Goal: Task Accomplishment & Management: Manage account settings

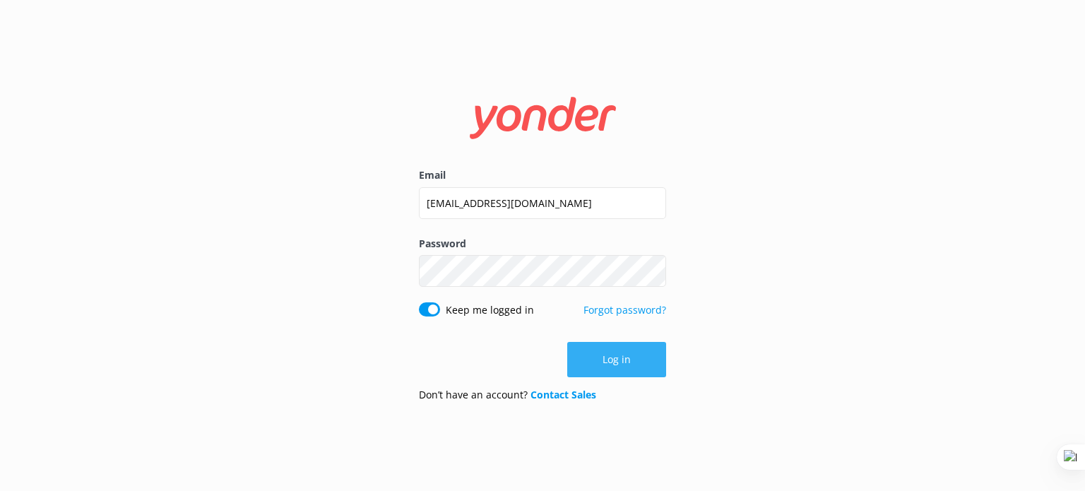
click at [630, 364] on button "Log in" at bounding box center [616, 359] width 99 height 35
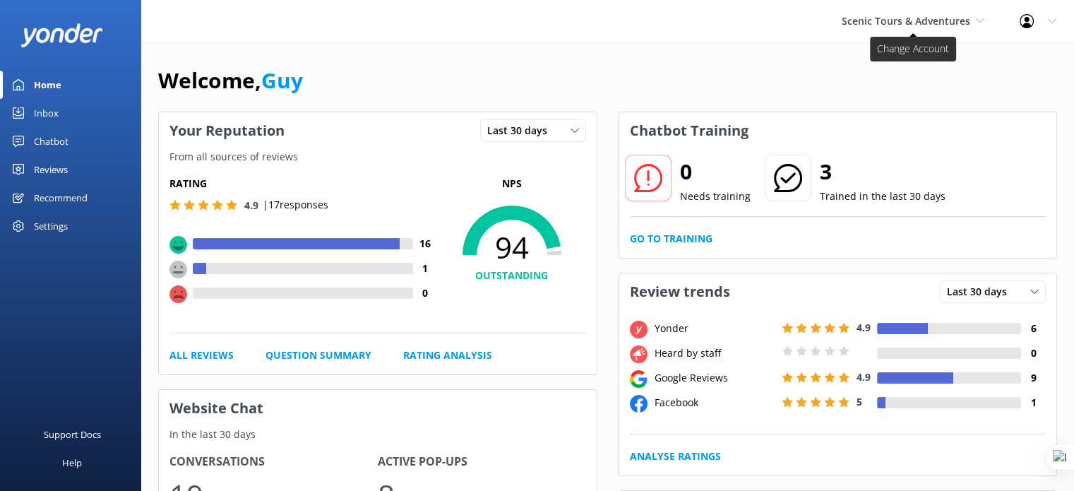
click at [957, 16] on span "Scenic Tours & Adventures" at bounding box center [906, 20] width 129 height 13
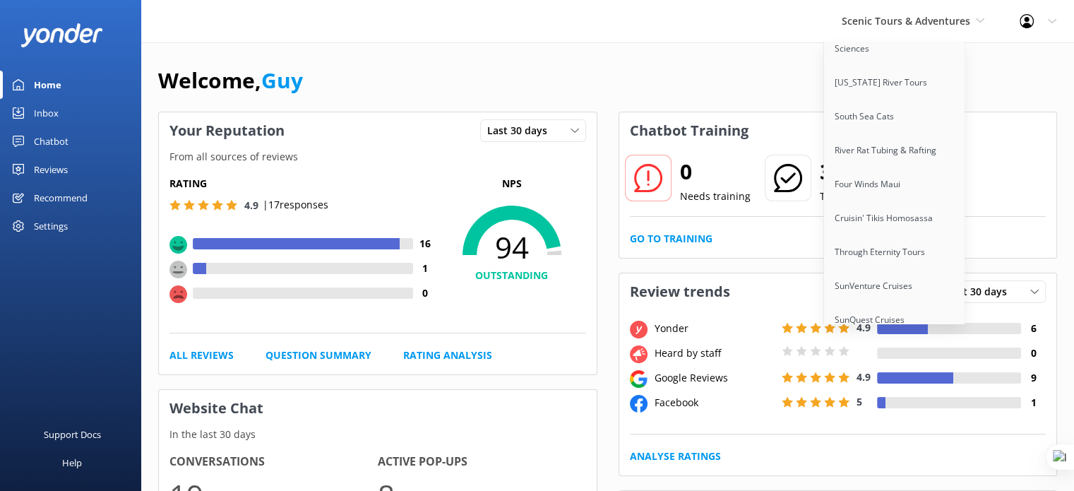
scroll to position [10892, 0]
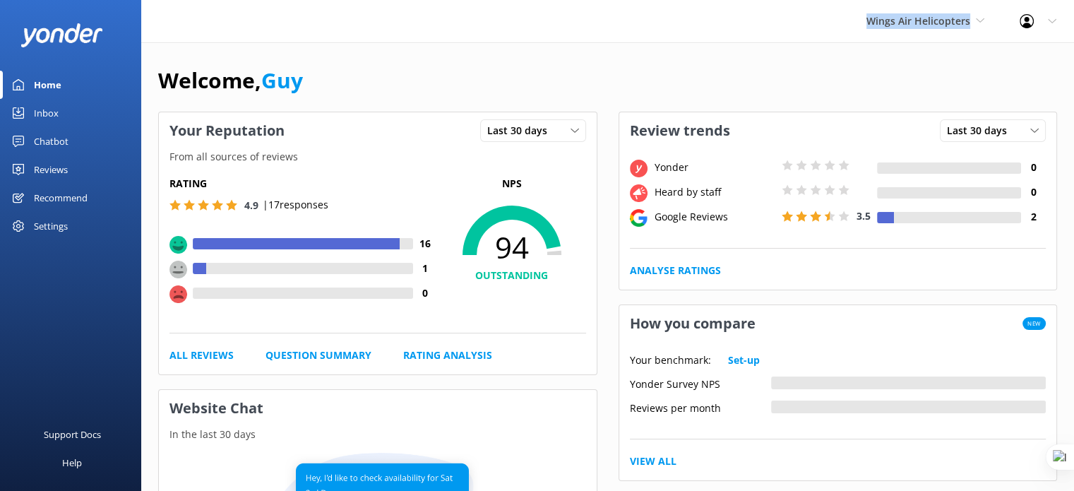
drag, startPoint x: 857, startPoint y: 28, endPoint x: 982, endPoint y: 30, distance: 125.7
click at [982, 30] on div "Wings Air Helicopters Yonder demo [GEOGRAPHIC_DATA] Bea [PERSON_NAME] Kayaks Yo…" at bounding box center [925, 21] width 153 height 42
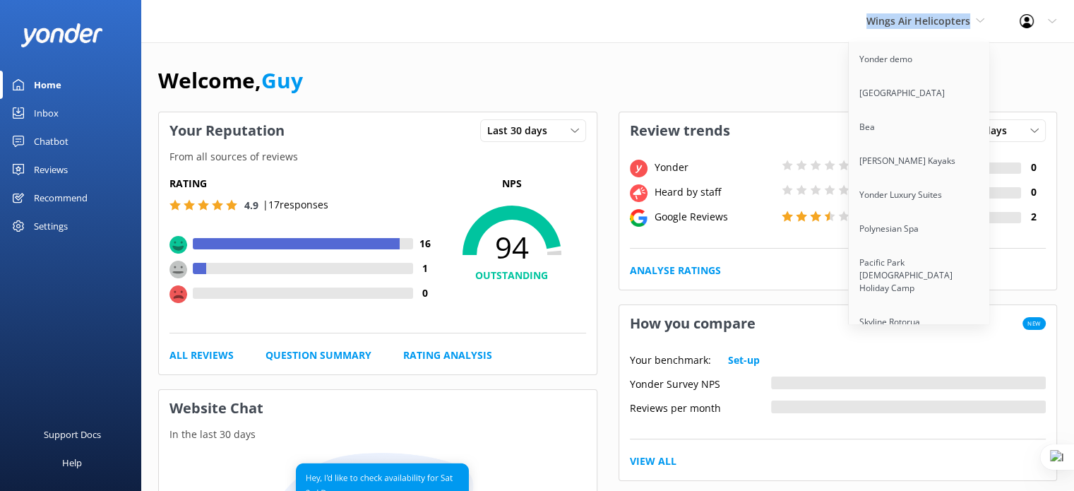
copy span "Wings Air Helicopters"
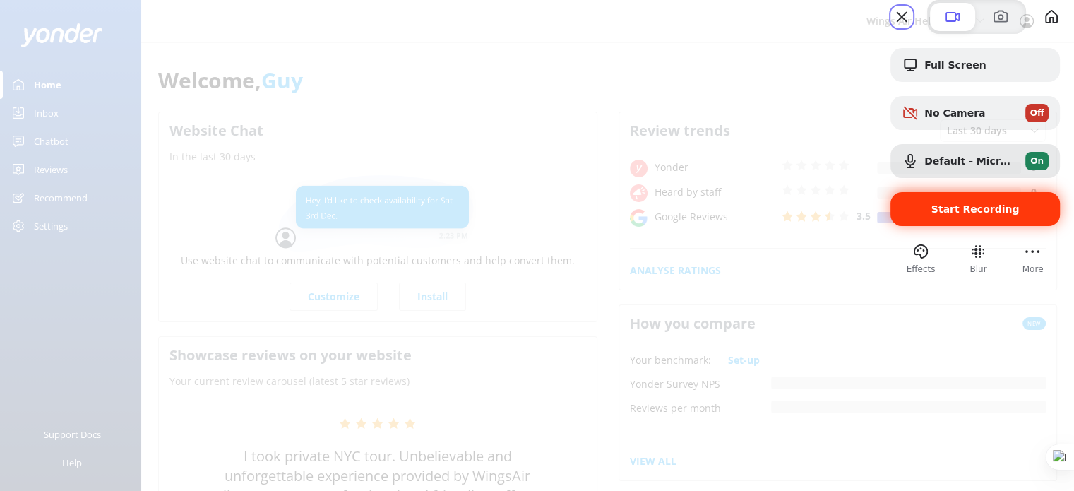
click at [931, 215] on span "Start Recording" at bounding box center [975, 208] width 88 height 11
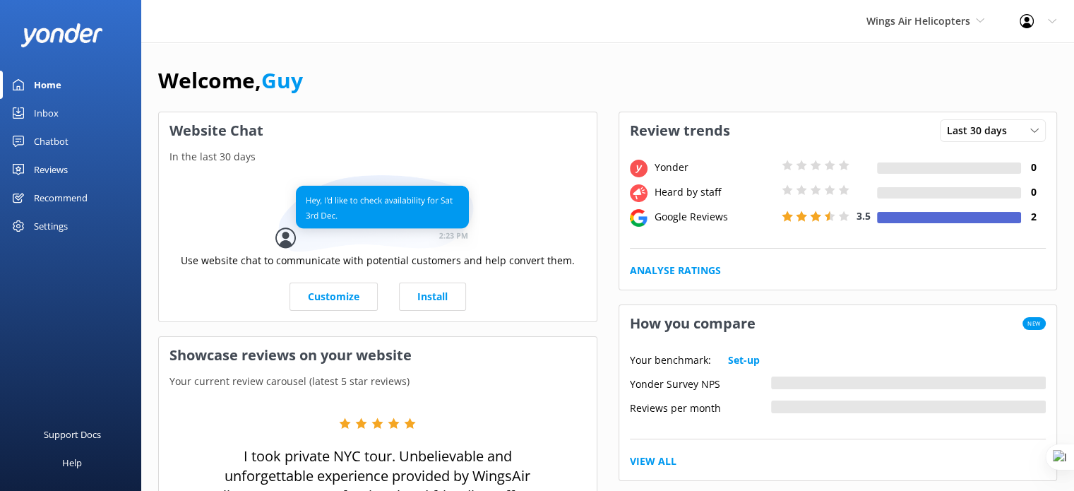
click at [37, 173] on div "Reviews" at bounding box center [51, 169] width 34 height 28
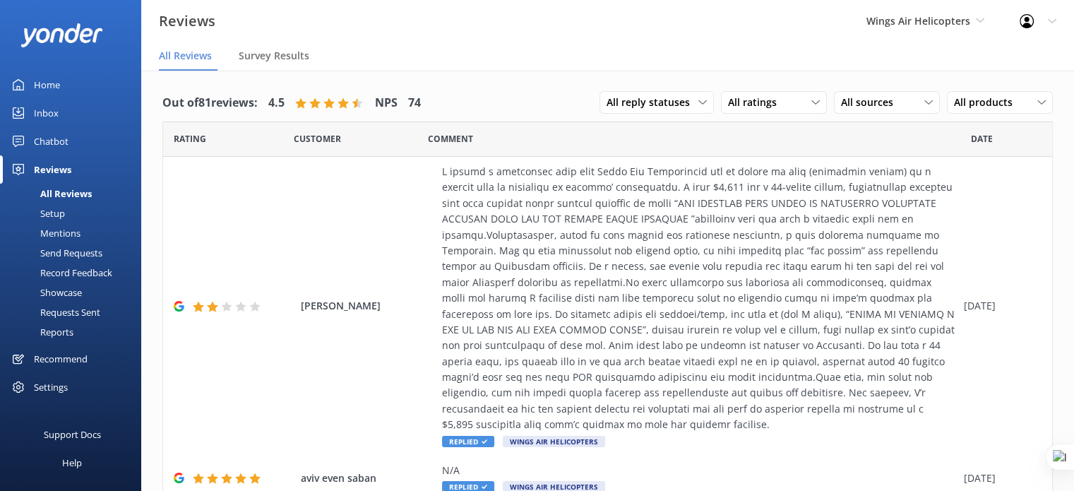
click at [56, 217] on div "Setup" at bounding box center [36, 213] width 56 height 20
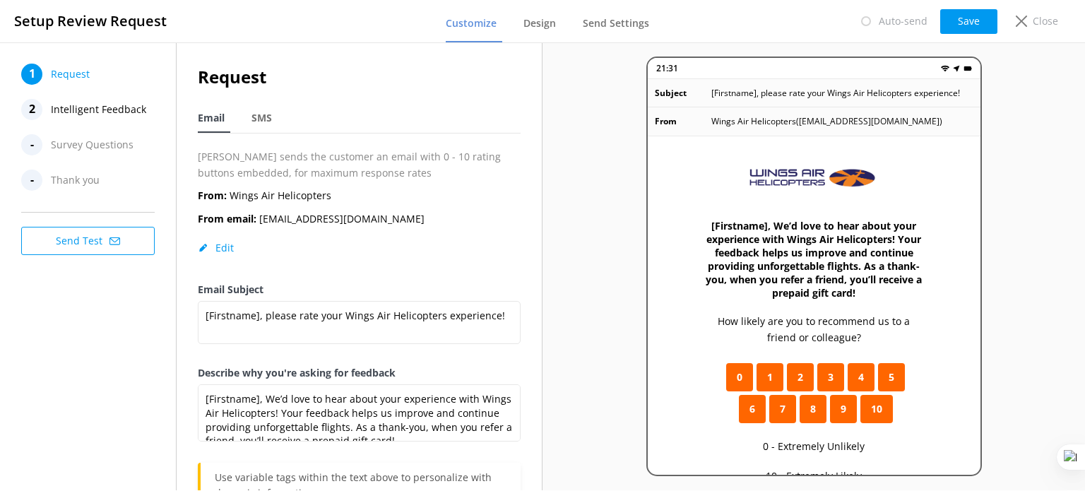
click at [114, 109] on span "Intelligent Feedback" at bounding box center [98, 109] width 95 height 21
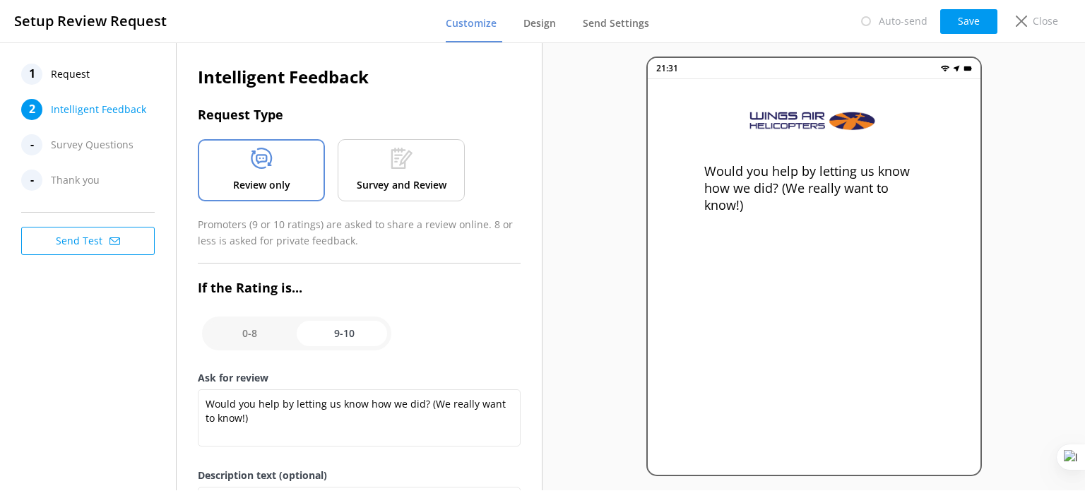
scroll to position [98, 0]
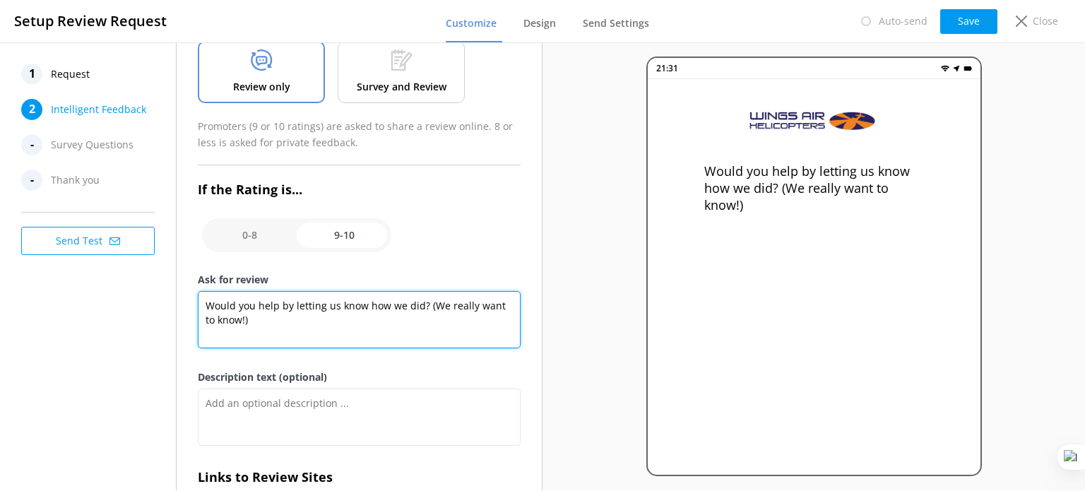
drag, startPoint x: 296, startPoint y: 338, endPoint x: 284, endPoint y: 327, distance: 16.5
click at [284, 327] on textarea "Would you help by letting us know how we did? (We really want to know!)" at bounding box center [359, 319] width 323 height 57
drag, startPoint x: 264, startPoint y: 323, endPoint x: 184, endPoint y: 276, distance: 93.0
click at [184, 276] on div "Intelligent Feedback Request Type Review only Survey and Review Promoters (9 or…" at bounding box center [359, 261] width 365 height 635
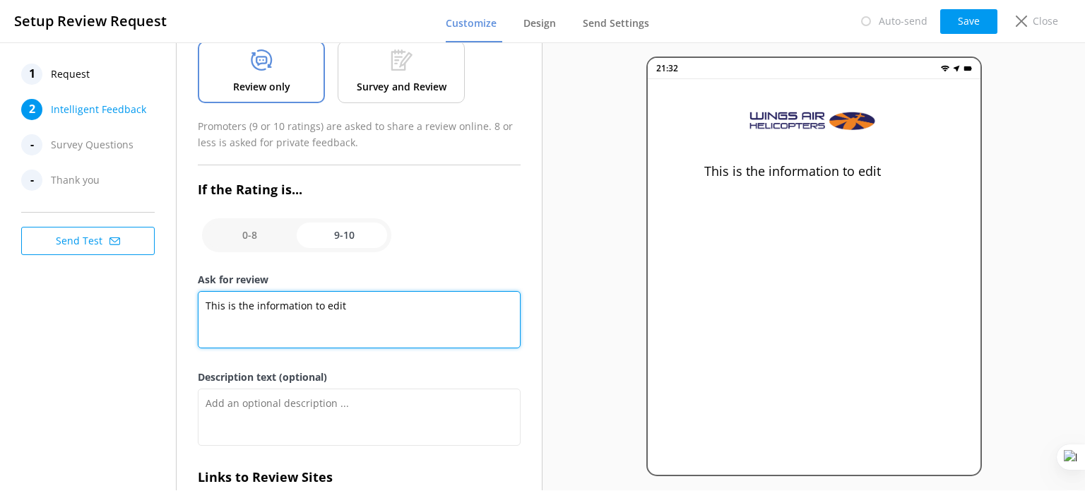
scroll to position [186, 0]
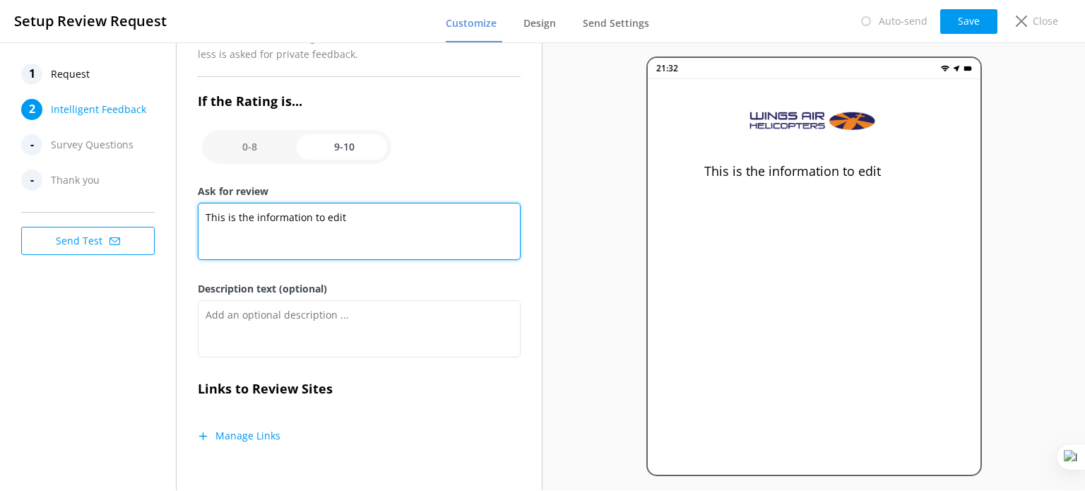
type textarea "This is the information to edit"
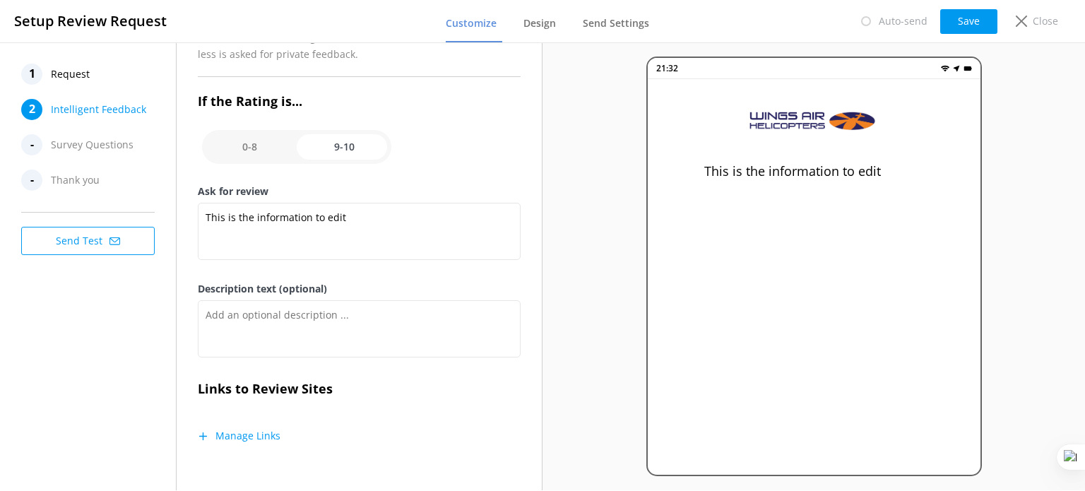
click at [260, 434] on button "Manage Links" at bounding box center [239, 436] width 83 height 14
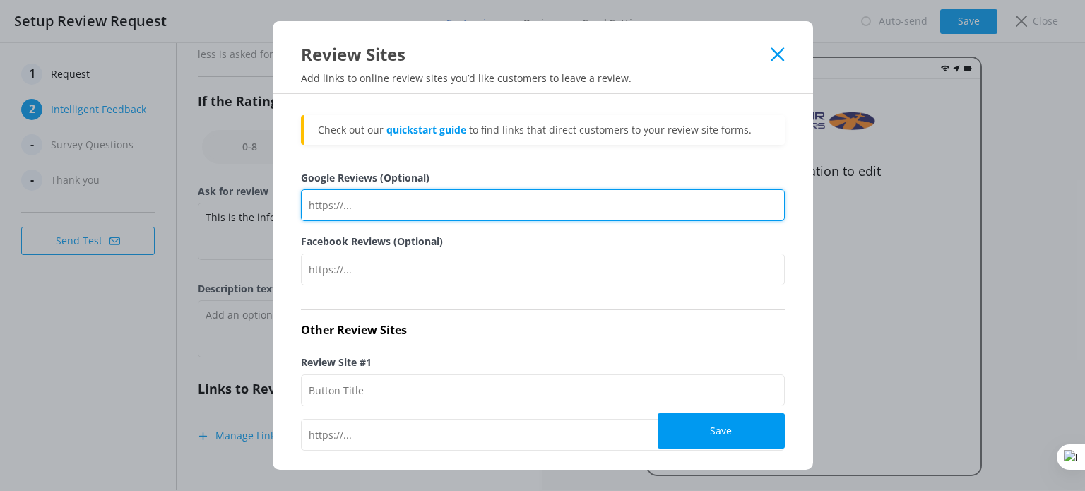
click at [407, 206] on input "Google Reviews (Optional)" at bounding box center [543, 205] width 484 height 32
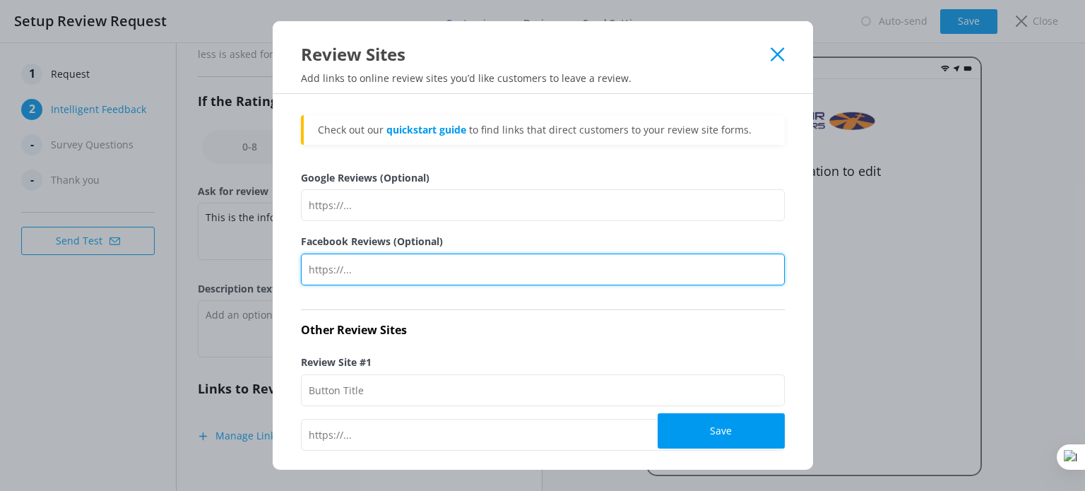
click at [336, 261] on input "Facebook Reviews (Optional)" at bounding box center [543, 270] width 484 height 32
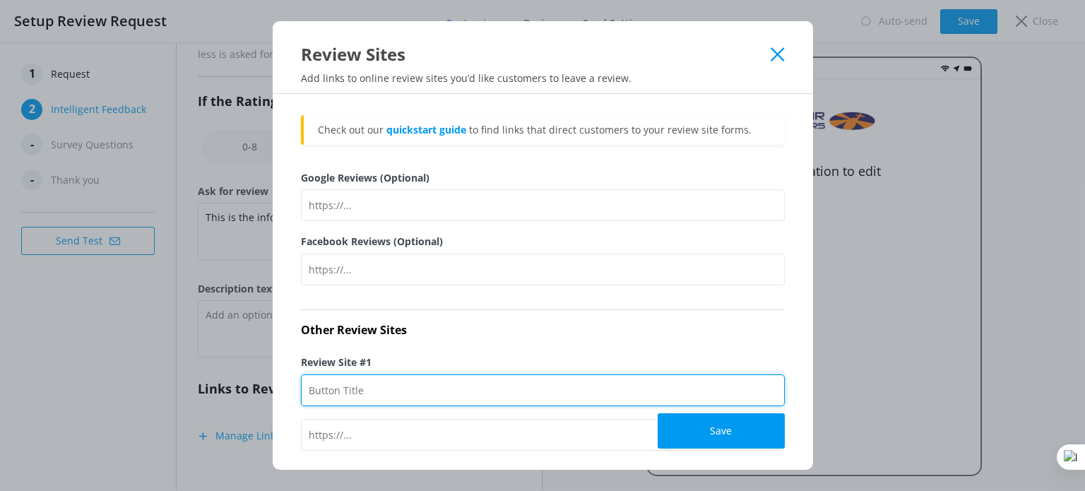
click at [350, 400] on input "Review Site #1" at bounding box center [543, 390] width 484 height 32
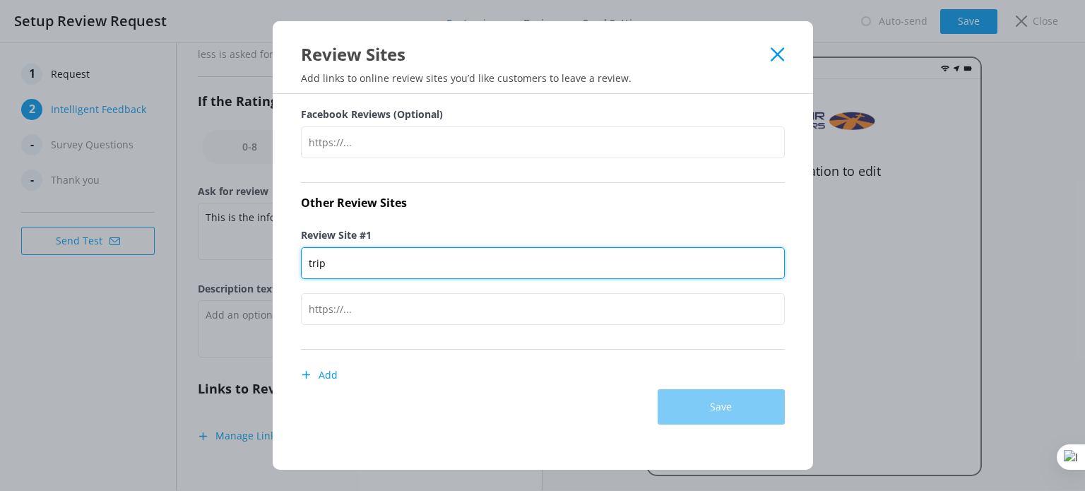
type input "Trip Advisor"
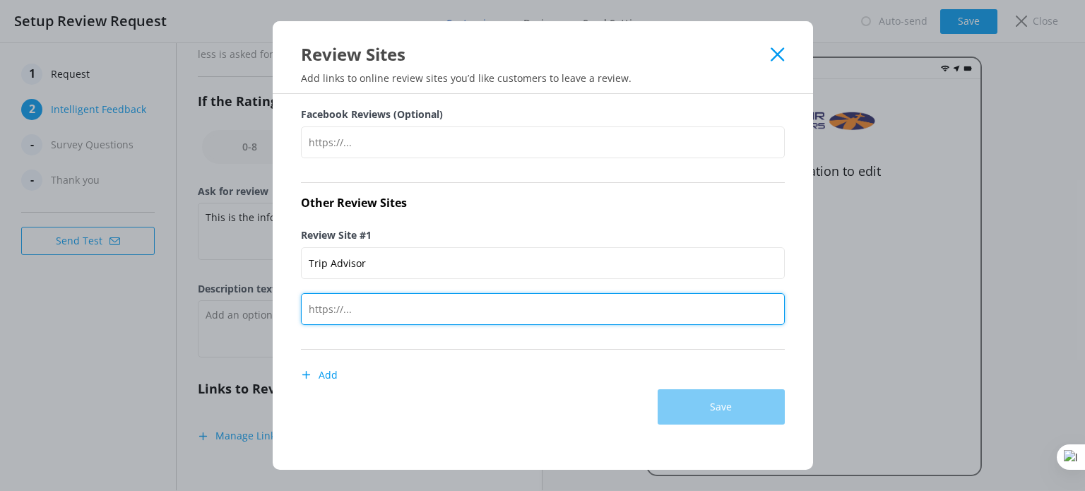
click at [391, 303] on input "text" at bounding box center [543, 309] width 484 height 32
type input "https://www.tripadvisor.com/UserReviewEdit-g48947-d21060022-Cruisin_Tikis_Beauf…"
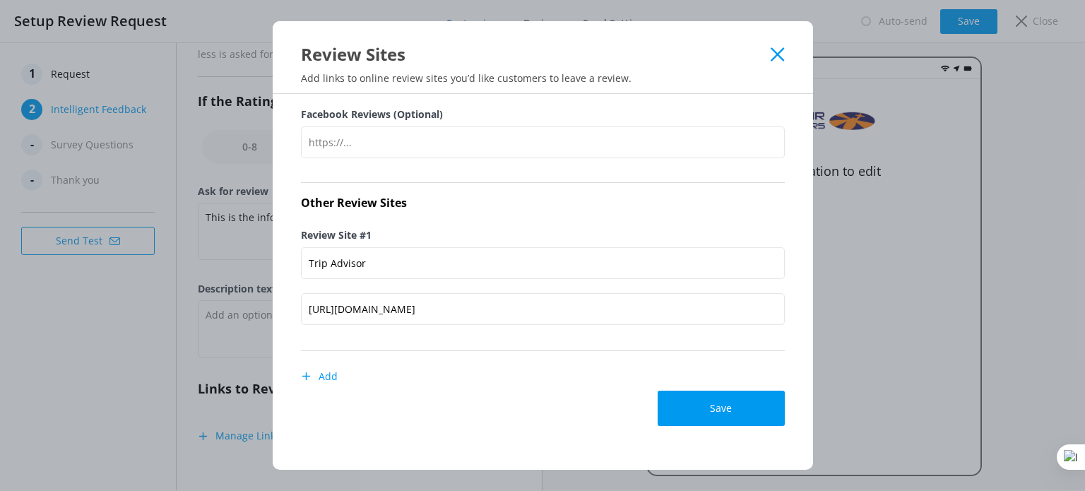
click at [319, 374] on button "Add" at bounding box center [319, 376] width 37 height 28
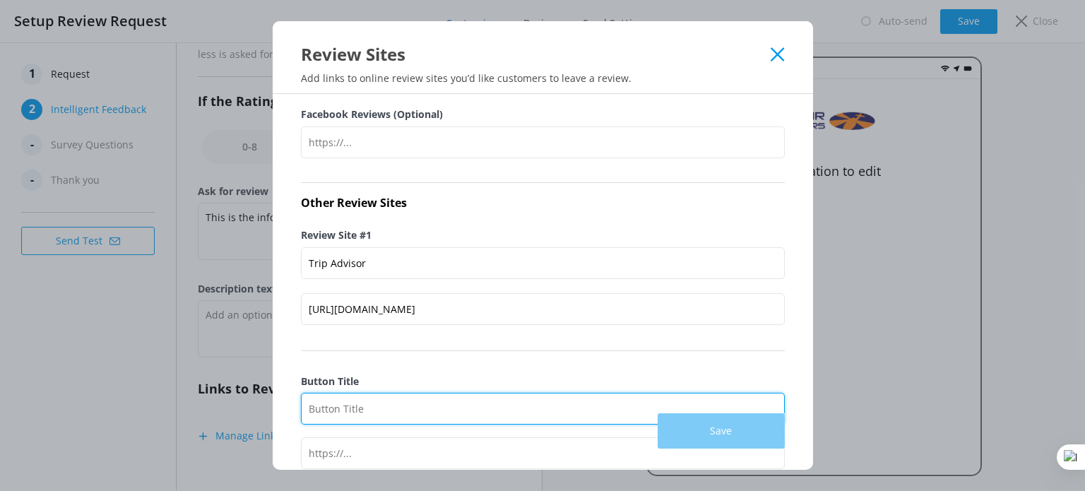
click at [367, 408] on input "Button Title" at bounding box center [543, 409] width 484 height 32
type input "Yelp"
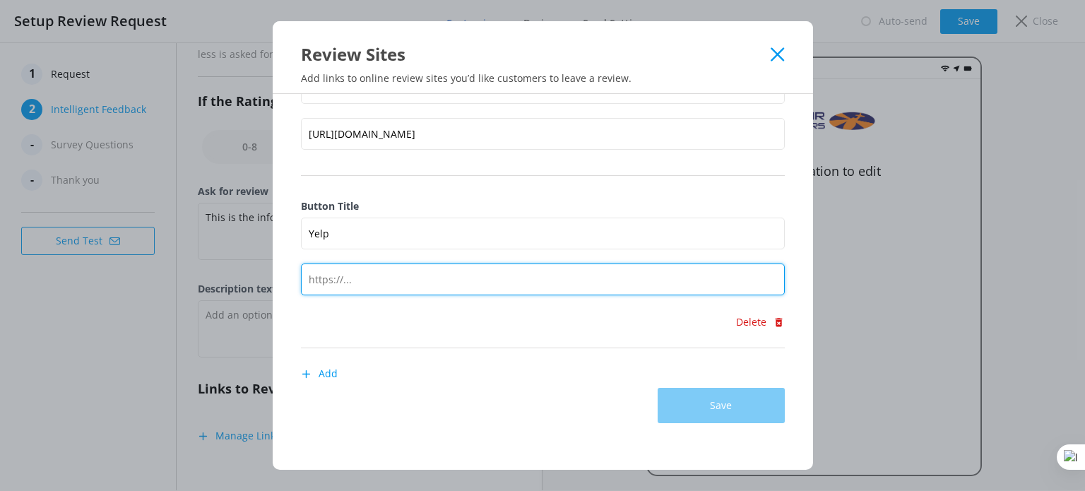
click at [397, 279] on input "text" at bounding box center [543, 279] width 484 height 32
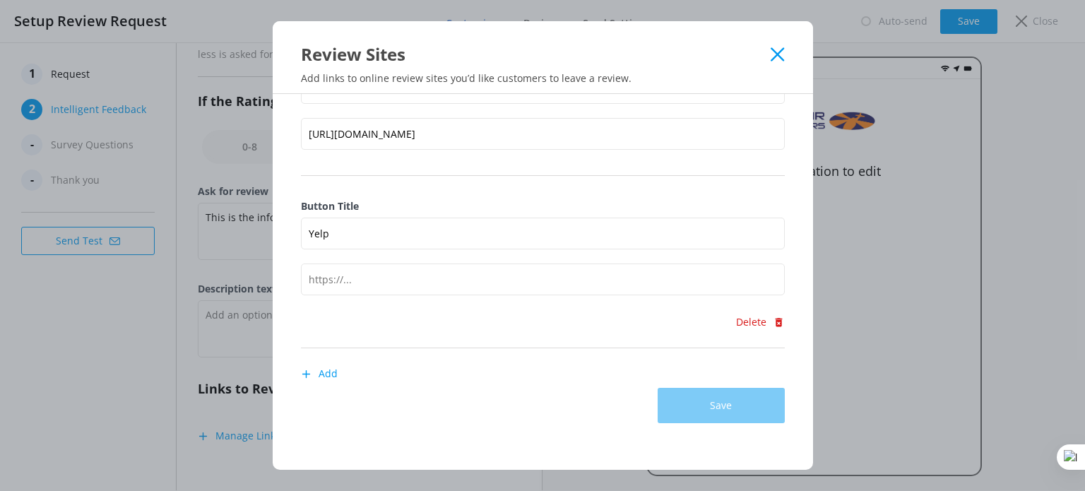
click at [554, 314] on div "Delete" at bounding box center [543, 322] width 484 height 28
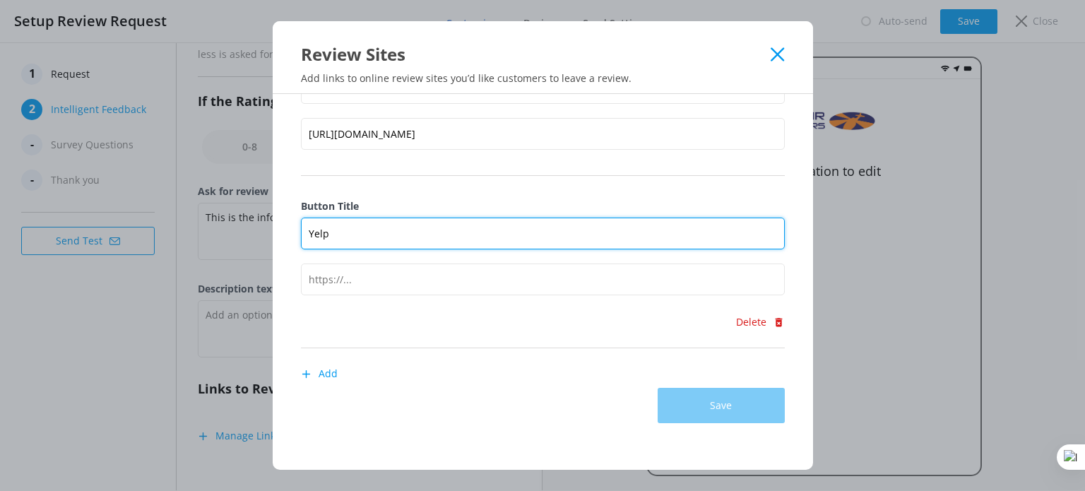
drag, startPoint x: 393, startPoint y: 239, endPoint x: 285, endPoint y: 247, distance: 107.7
click at [285, 247] on div "Check out our quickstart guide to find links that direct customers to your revi…" at bounding box center [543, 282] width 540 height 376
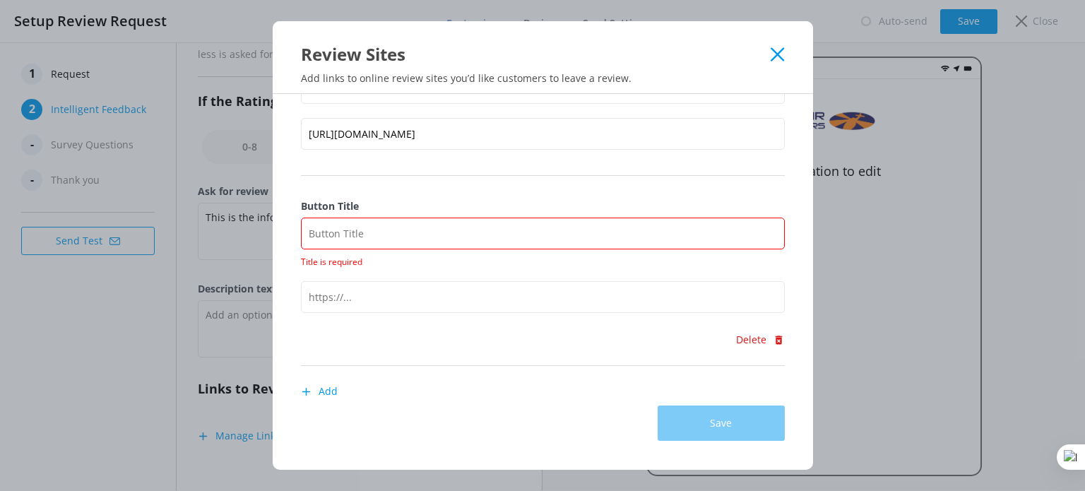
click at [535, 314] on div at bounding box center [543, 303] width 484 height 44
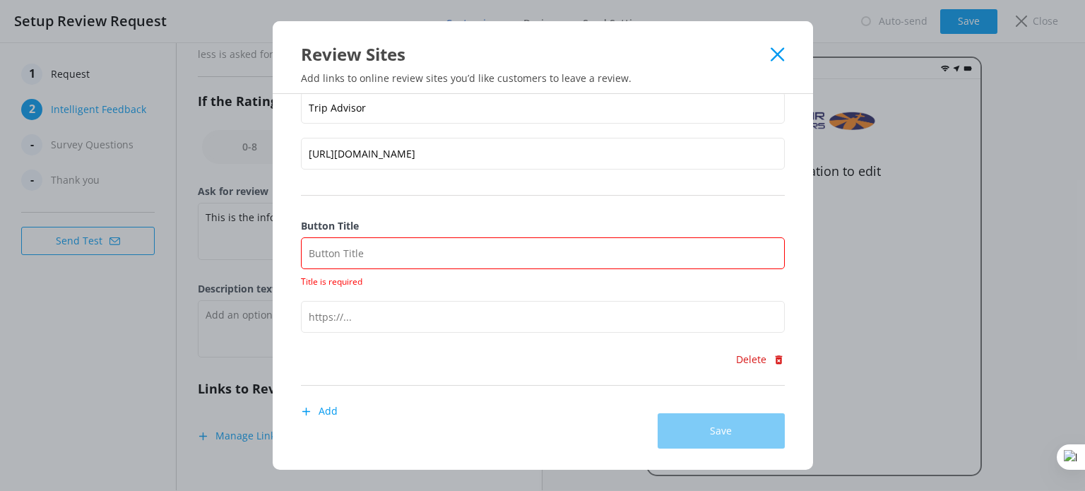
click at [531, 378] on div "Button Title Title is required Delete" at bounding box center [543, 296] width 484 height 179
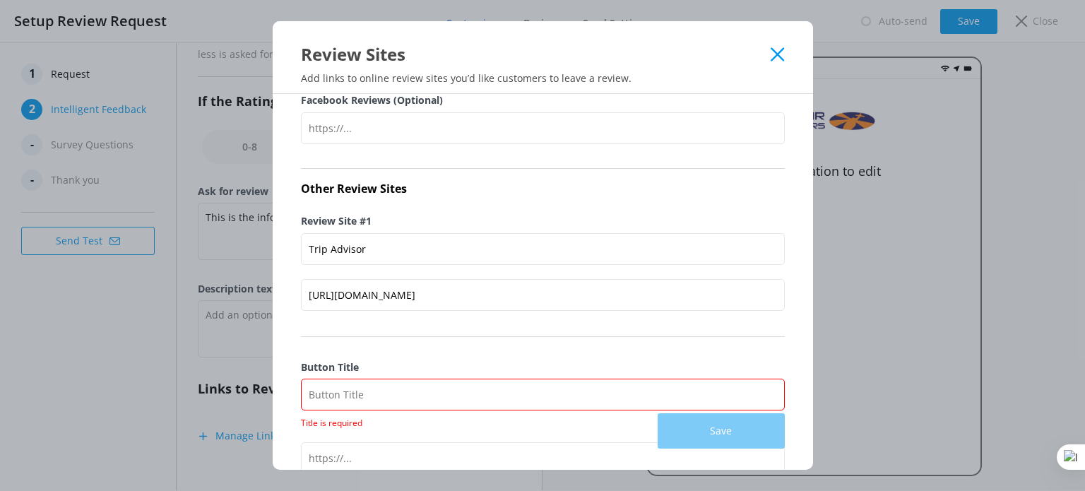
scroll to position [299, 0]
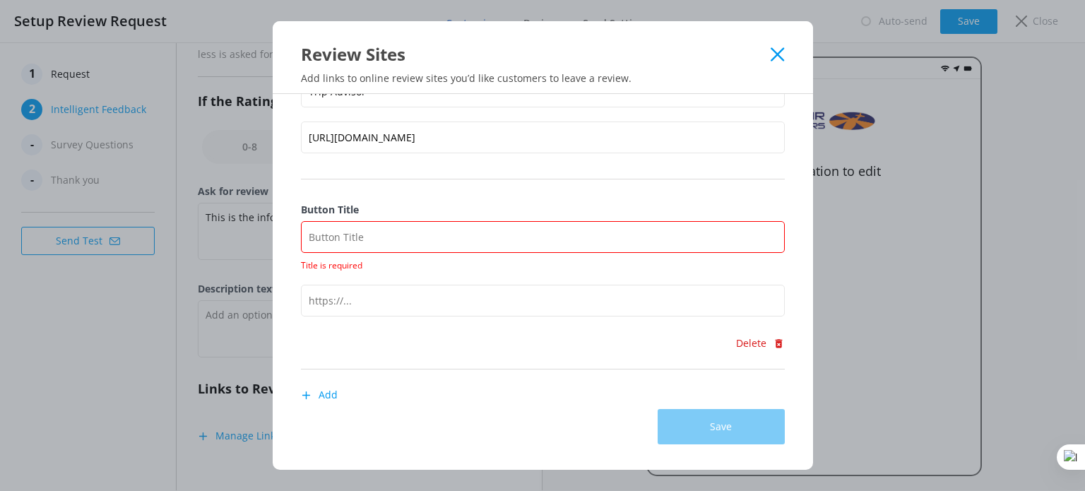
click at [746, 339] on button "Delete" at bounding box center [759, 343] width 49 height 28
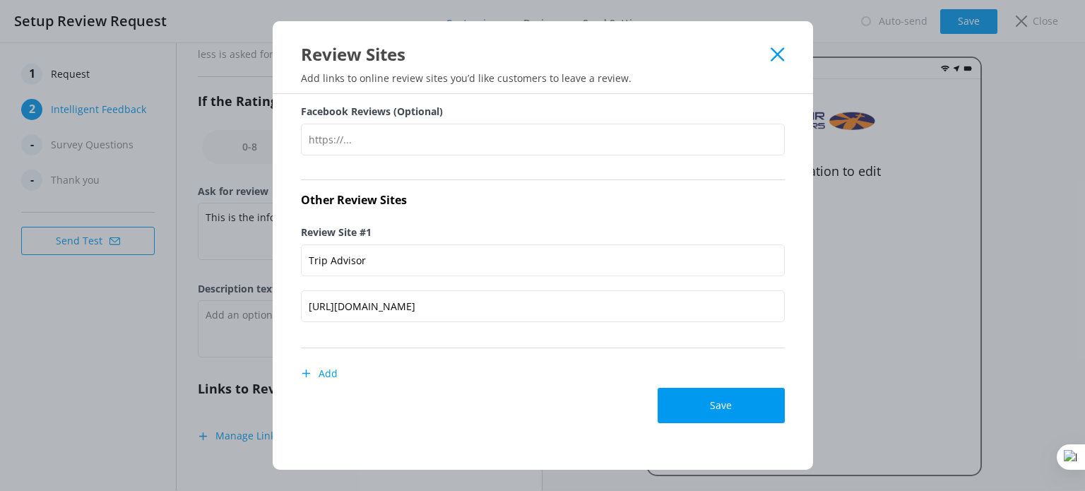
scroll to position [0, 0]
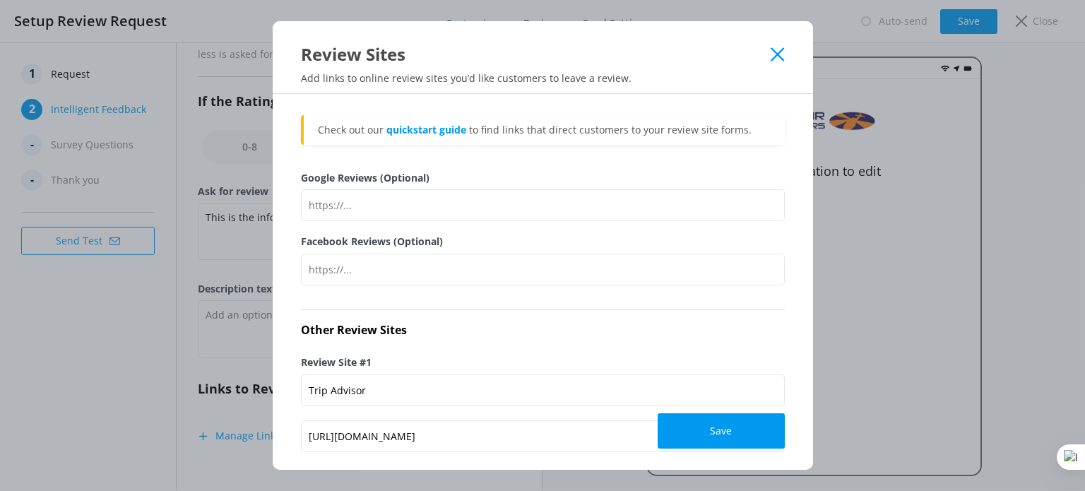
click at [770, 53] on icon at bounding box center [776, 54] width 13 height 14
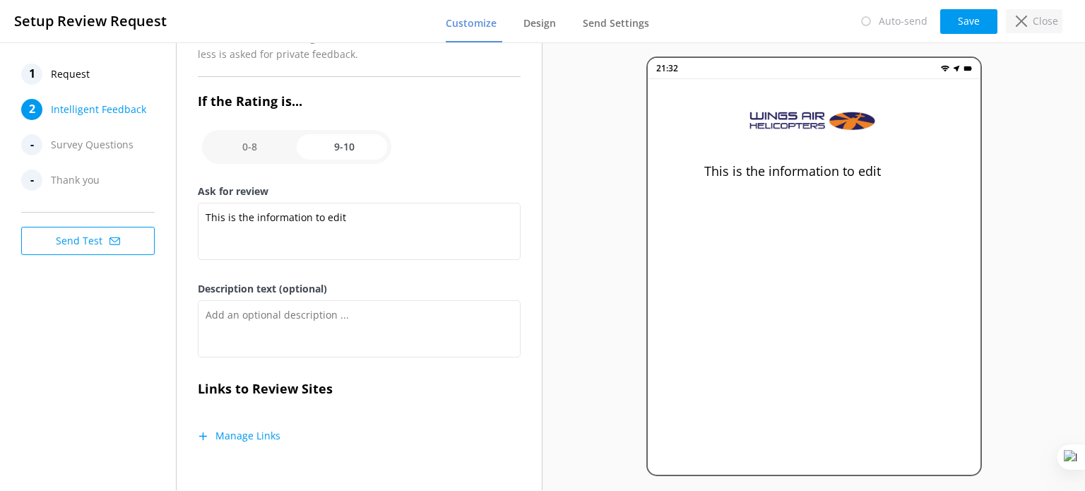
click at [1048, 20] on p "Close" at bounding box center [1044, 21] width 25 height 16
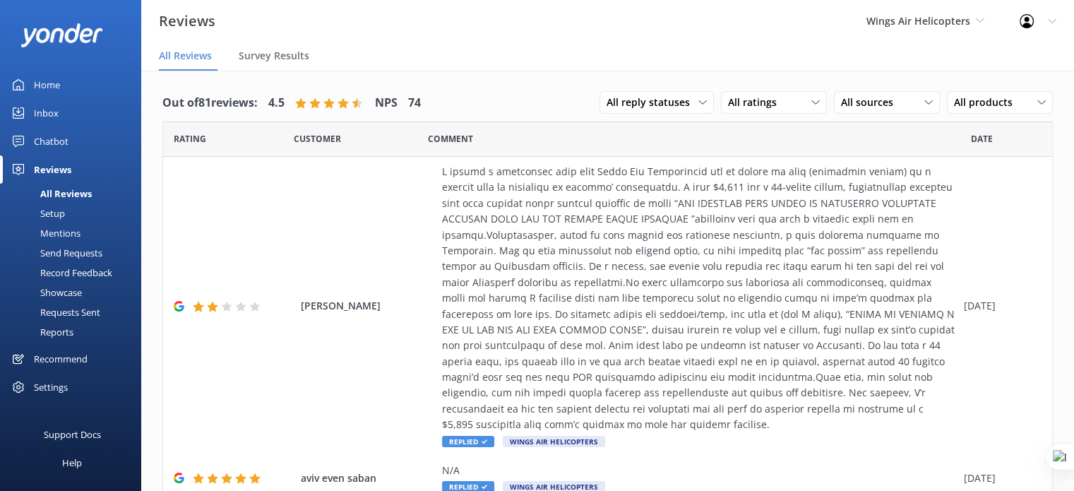
click at [42, 87] on div "Home" at bounding box center [47, 85] width 26 height 28
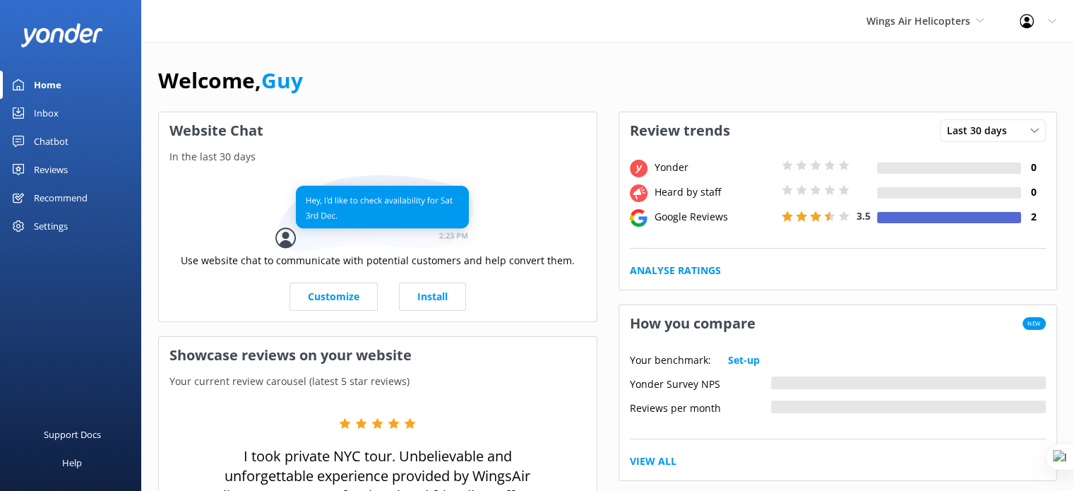
click at [42, 169] on div "Reviews" at bounding box center [51, 169] width 34 height 28
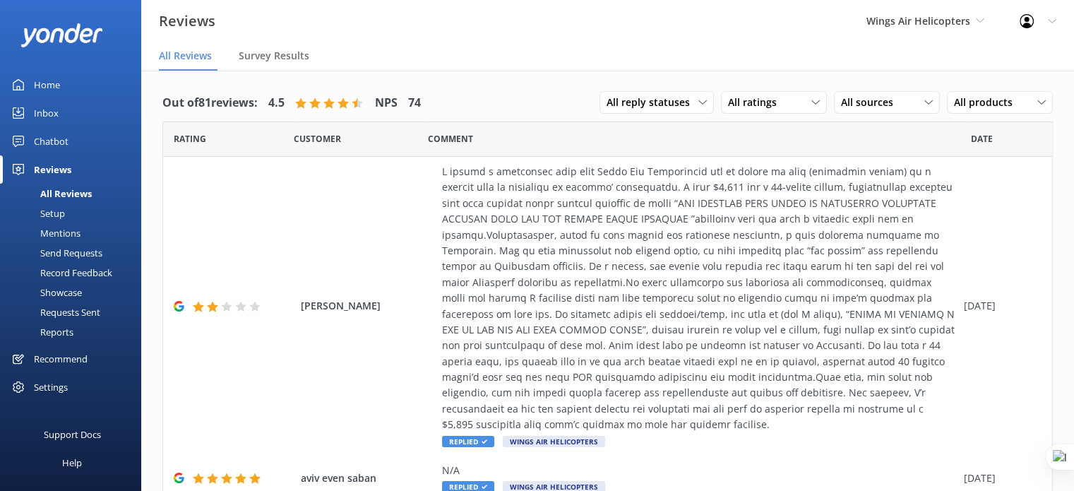
click at [59, 216] on div "Setup" at bounding box center [36, 213] width 56 height 20
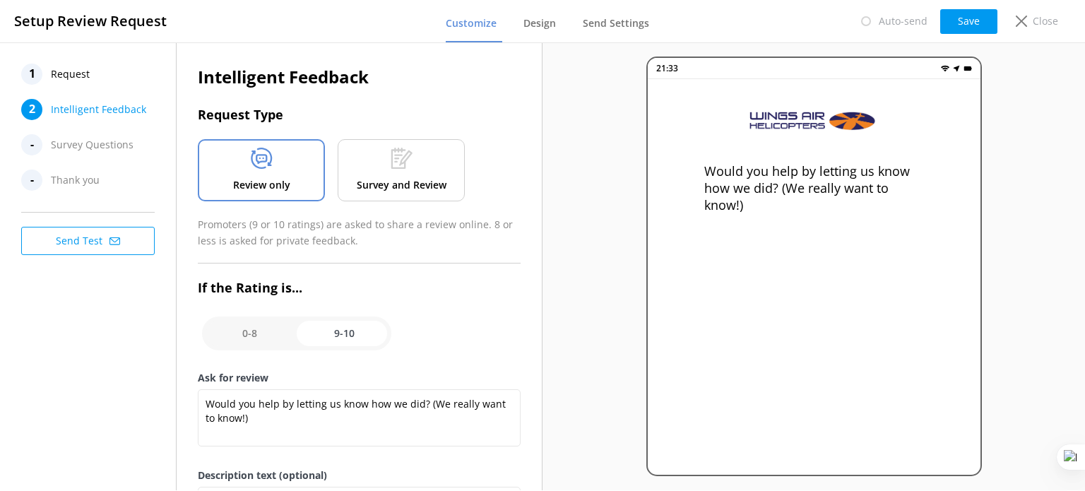
click at [90, 84] on div "1 Request" at bounding box center [91, 74] width 141 height 21
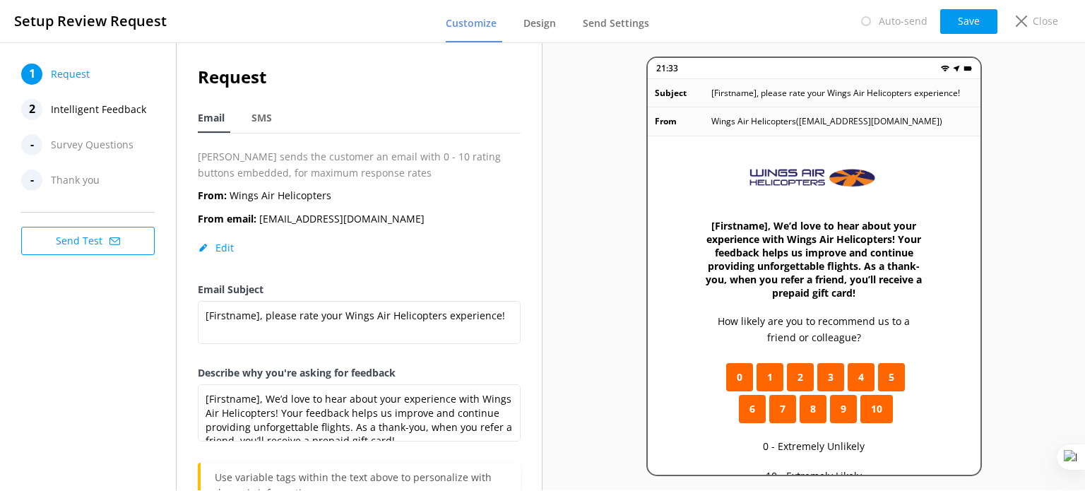
click at [105, 117] on span "Intelligent Feedback" at bounding box center [98, 109] width 95 height 21
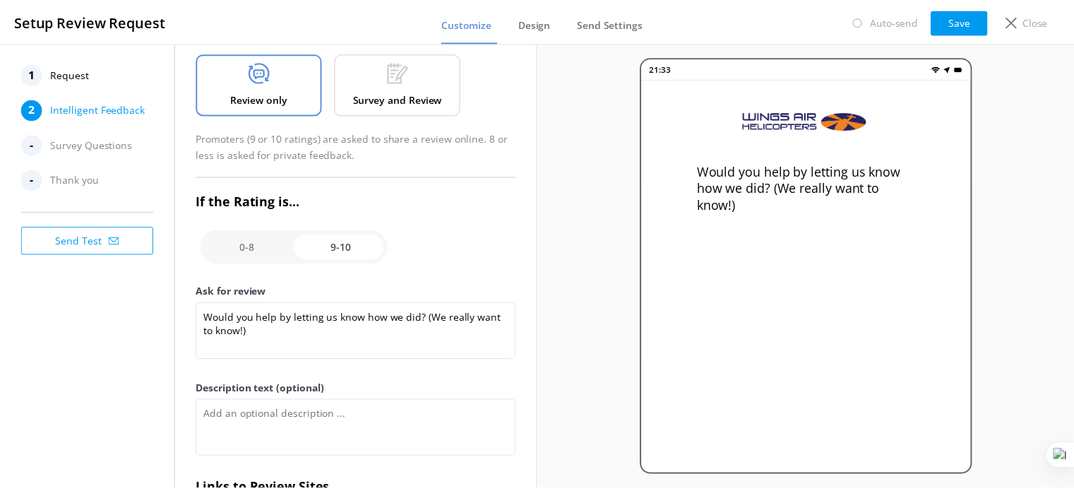
scroll to position [85, 0]
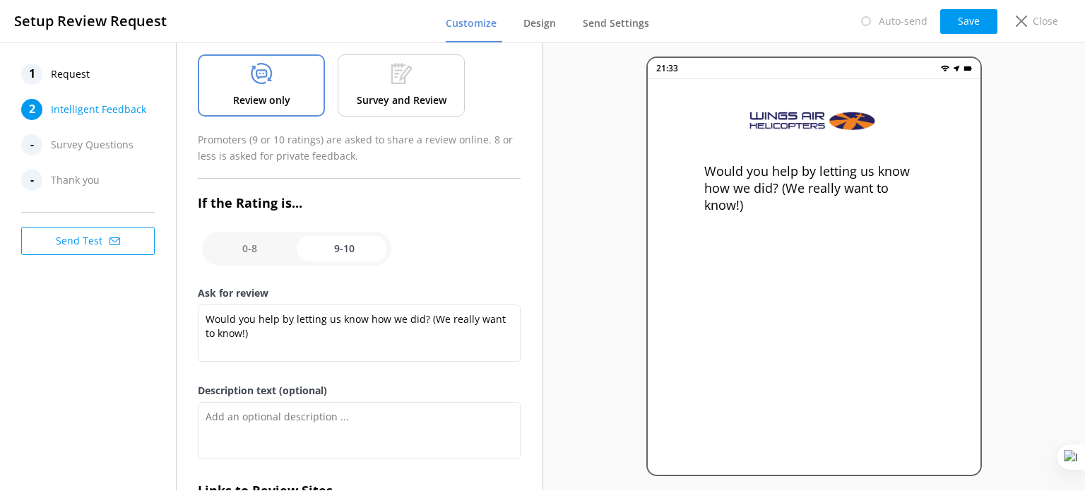
click at [249, 243] on input "checkbox" at bounding box center [296, 249] width 189 height 34
checkbox input "false"
type textarea "Please tell us why"
type textarea "Your feedback is important to help us improve"
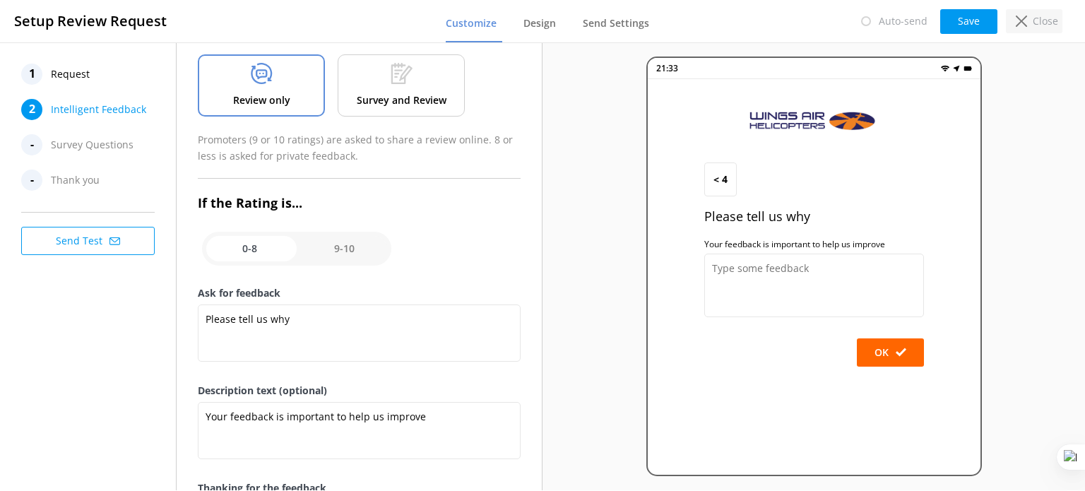
click at [1035, 21] on p "Close" at bounding box center [1044, 21] width 25 height 16
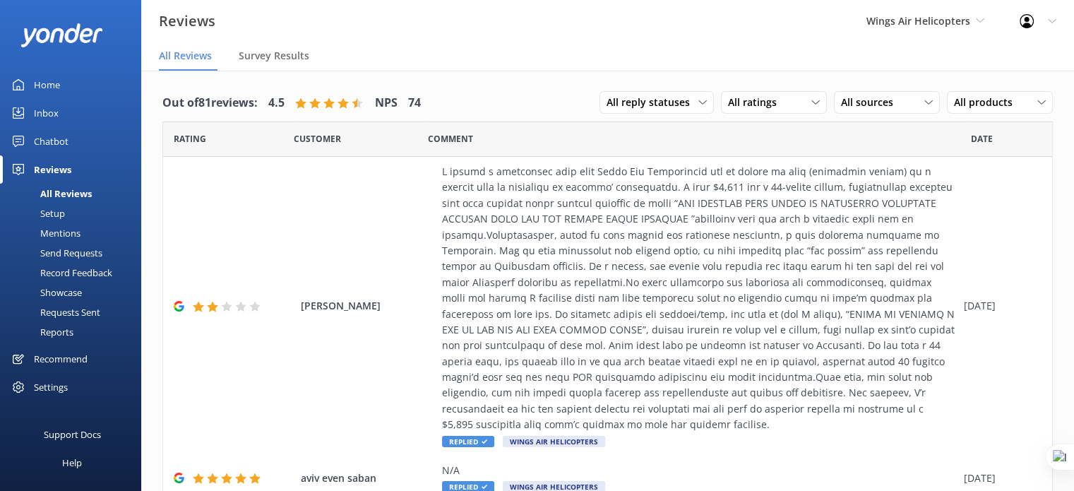
click at [54, 396] on div "Settings" at bounding box center [51, 387] width 34 height 28
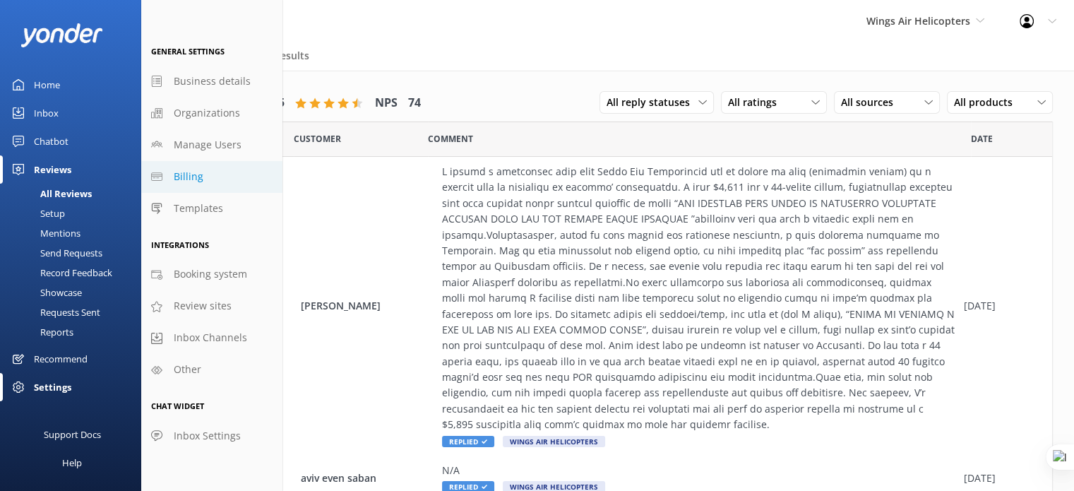
click at [208, 174] on link "Billing" at bounding box center [211, 177] width 141 height 32
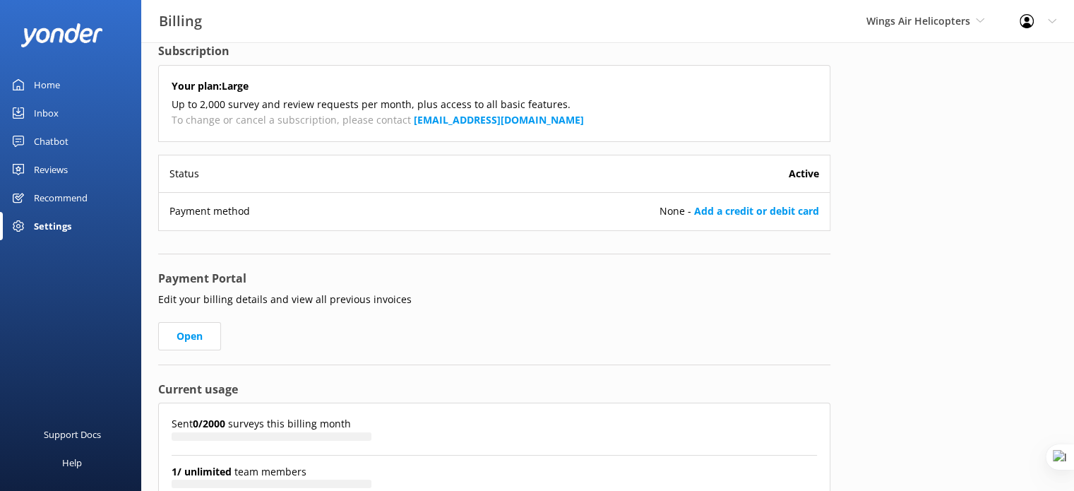
scroll to position [23, 0]
click at [729, 206] on link "Add a credit or debit card" at bounding box center [756, 209] width 125 height 13
